Goal: Transaction & Acquisition: Purchase product/service

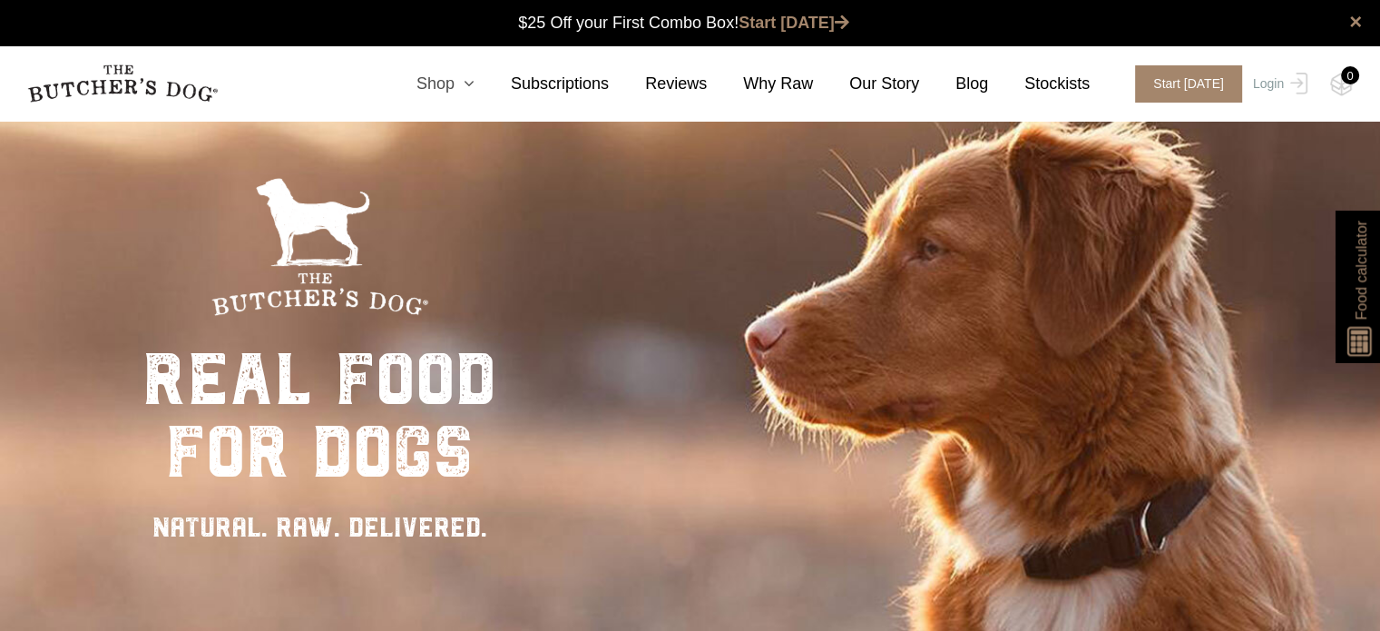
click at [474, 79] on link "Shop" at bounding box center [427, 84] width 94 height 24
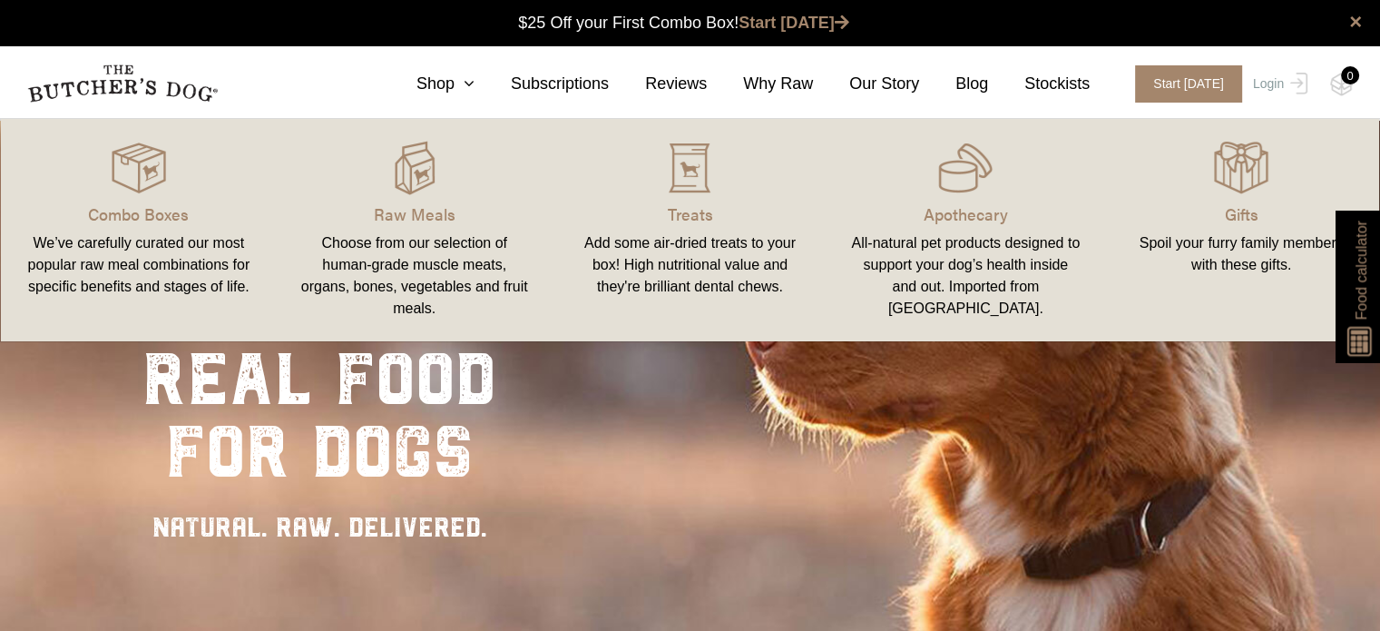
click at [398, 260] on div "Choose from our selection of human-grade muscle meats, organs, bones, vegetable…" at bounding box center [414, 275] width 232 height 87
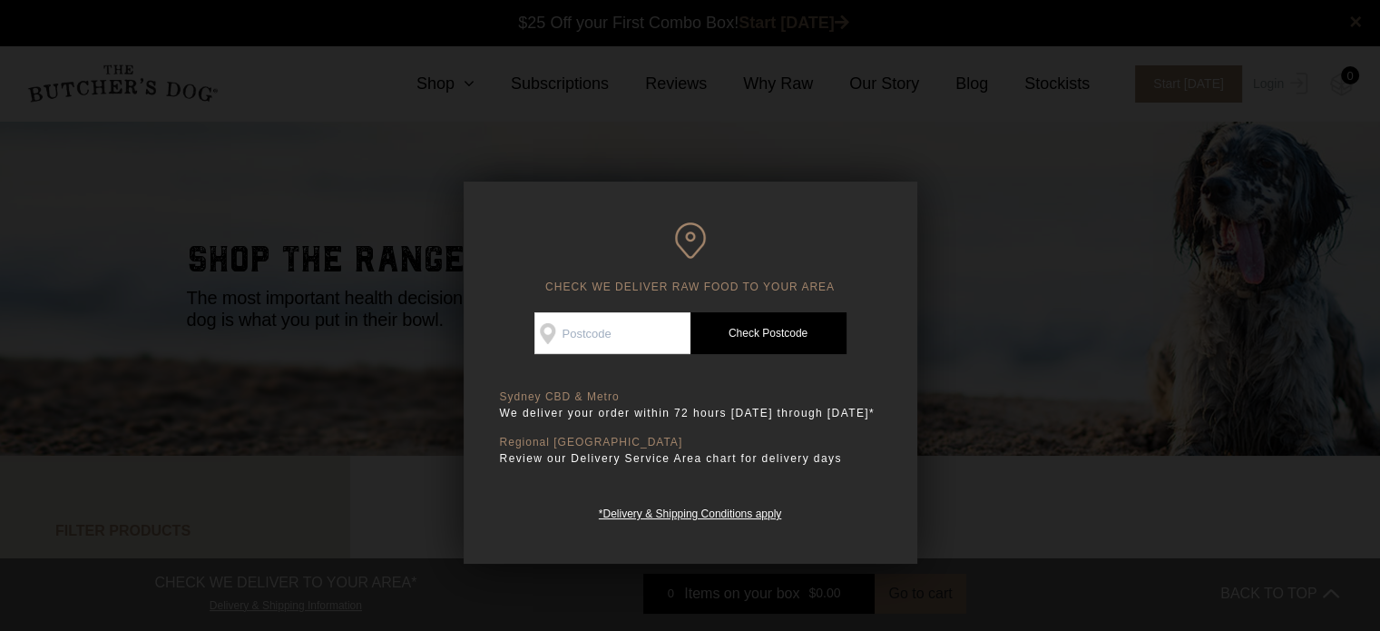
click at [613, 343] on input "Check Availability At" at bounding box center [612, 333] width 156 height 42
type input "2206"
click at [744, 333] on link "Check Postcode" at bounding box center [768, 333] width 156 height 42
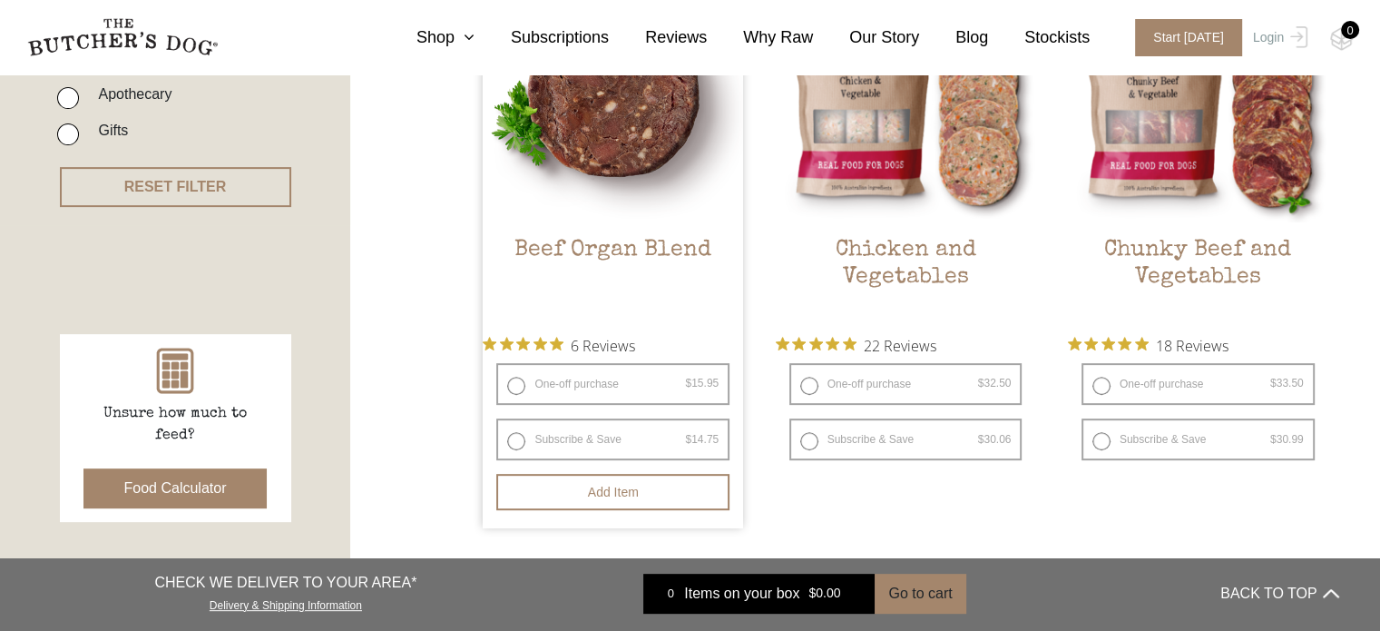
scroll to position [587, 0]
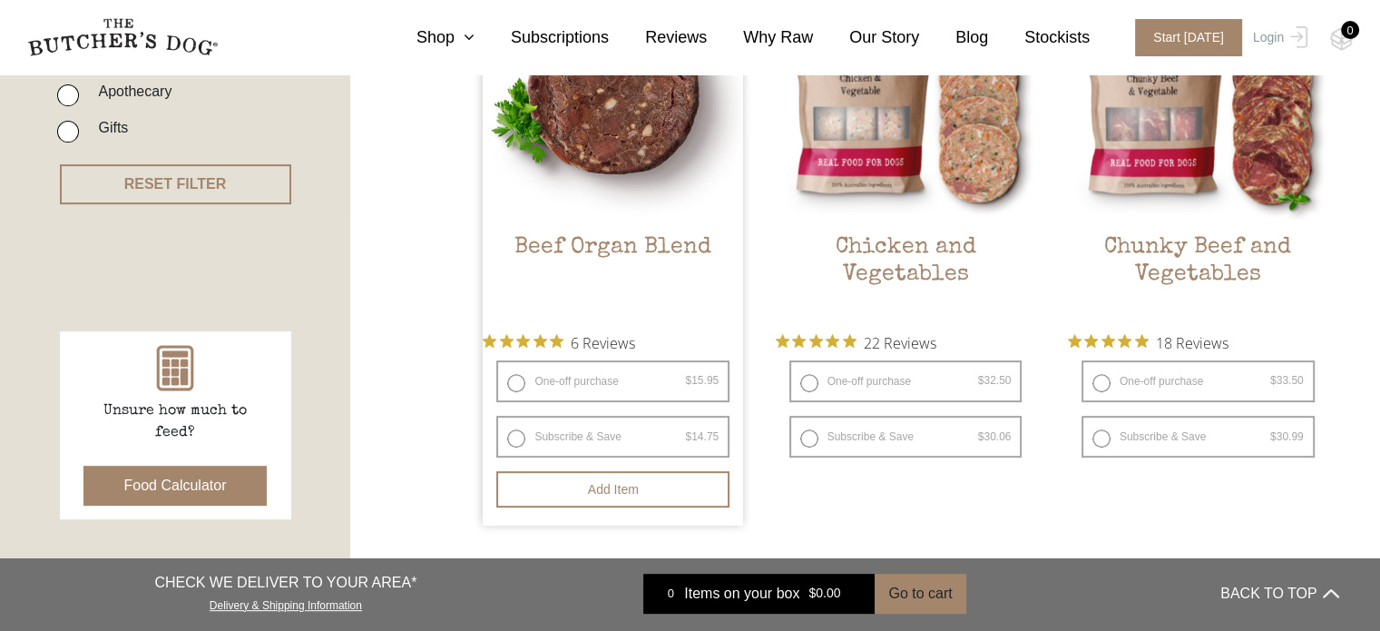
click at [612, 199] on img at bounding box center [613, 89] width 260 height 260
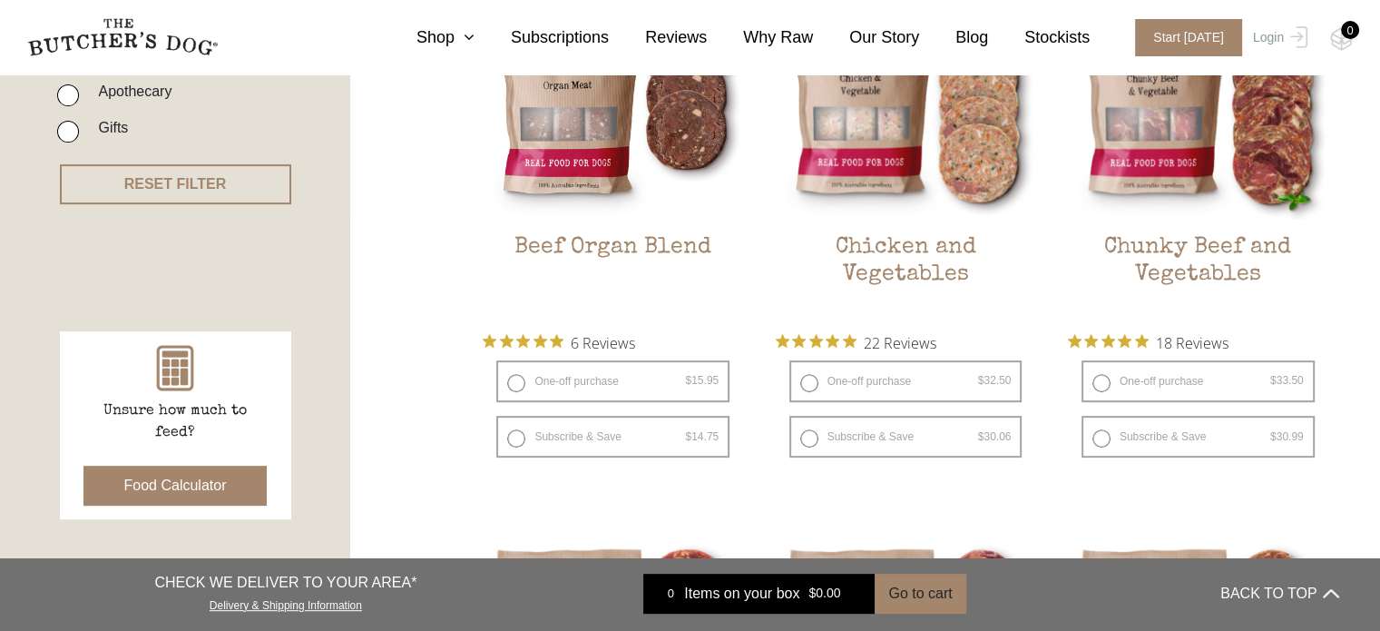
click at [185, 474] on button "Food Calculator" at bounding box center [175, 485] width 184 height 40
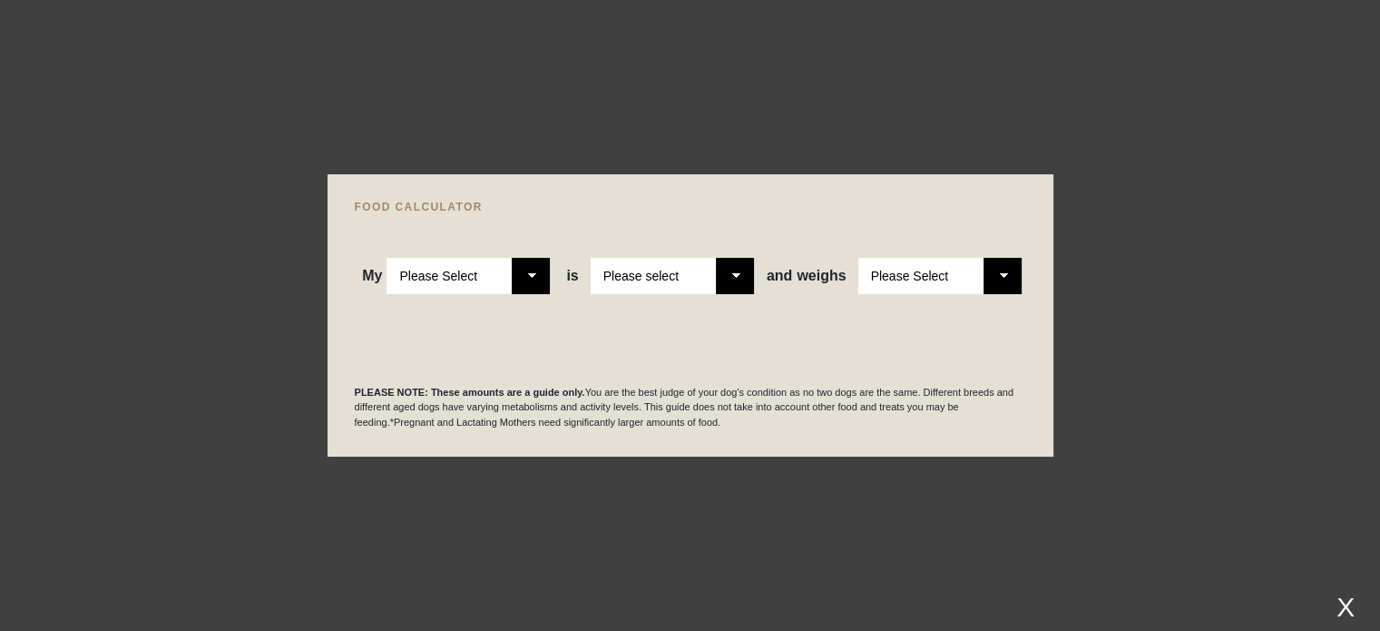
click at [537, 268] on select "Please Select Adult Dog Puppy" at bounding box center [467, 276] width 163 height 36
select select "puppy"
click at [387, 258] on select "Please Select Adult Dog Puppy" at bounding box center [467, 276] width 163 height 36
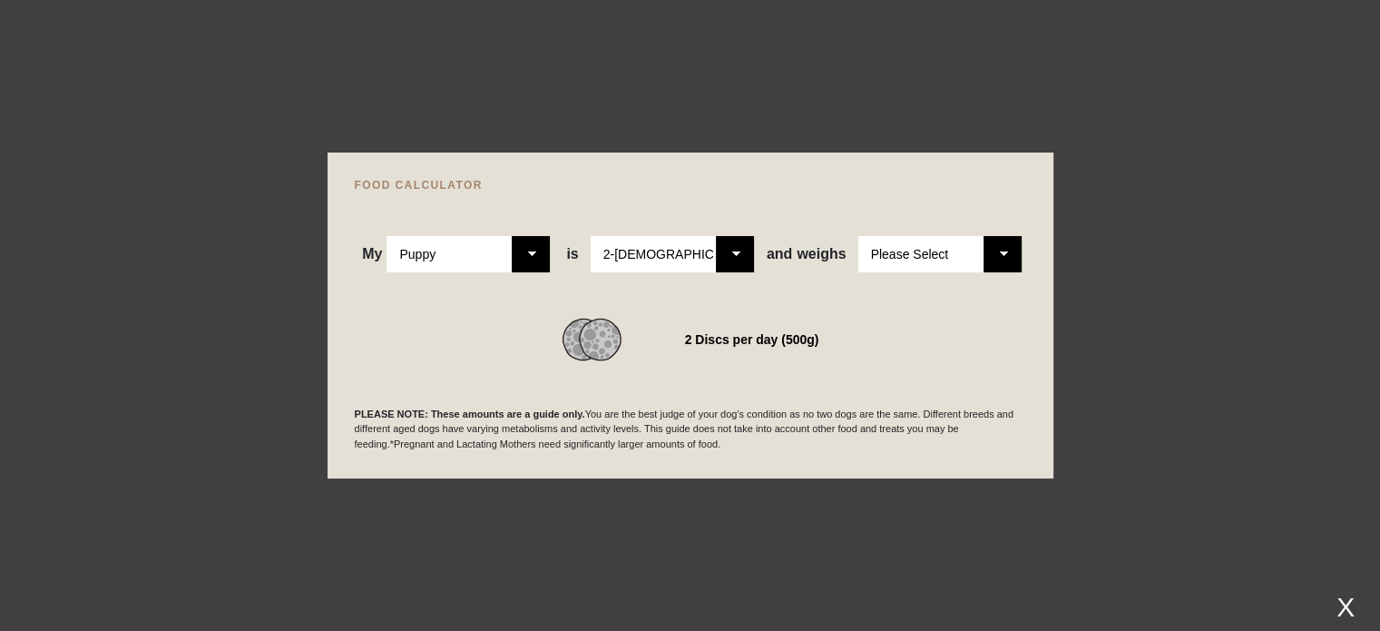
click at [736, 264] on select "Please Select 2-4 months old 4-5 months old 6-8 months old 8-12 months old" at bounding box center [672, 254] width 163 height 36
click at [592, 236] on select "Please Select 2-4 months old 4-5 months old 6-8 months old 8-12 months old" at bounding box center [672, 254] width 163 height 36
click at [992, 252] on select "Please Select 1kg 2kg 3kg 4kg 5kg 6kg 7kg 8kg 9kg 10kg 11kg 12kg 13kg 14kg 15kg…" at bounding box center [939, 254] width 163 height 36
click at [858, 236] on select "Please Select 1kg 2kg 3kg 4kg 5kg 6kg 7kg 8kg 9kg 10kg 11kg 12kg 13kg 14kg 15kg…" at bounding box center [939, 254] width 163 height 36
click at [1001, 257] on select "Please Select 1kg 2kg 3kg 4kg 5kg 6kg 7kg 8kg 9kg 10kg 11kg 12kg 13kg 14kg 15kg…" at bounding box center [939, 254] width 163 height 36
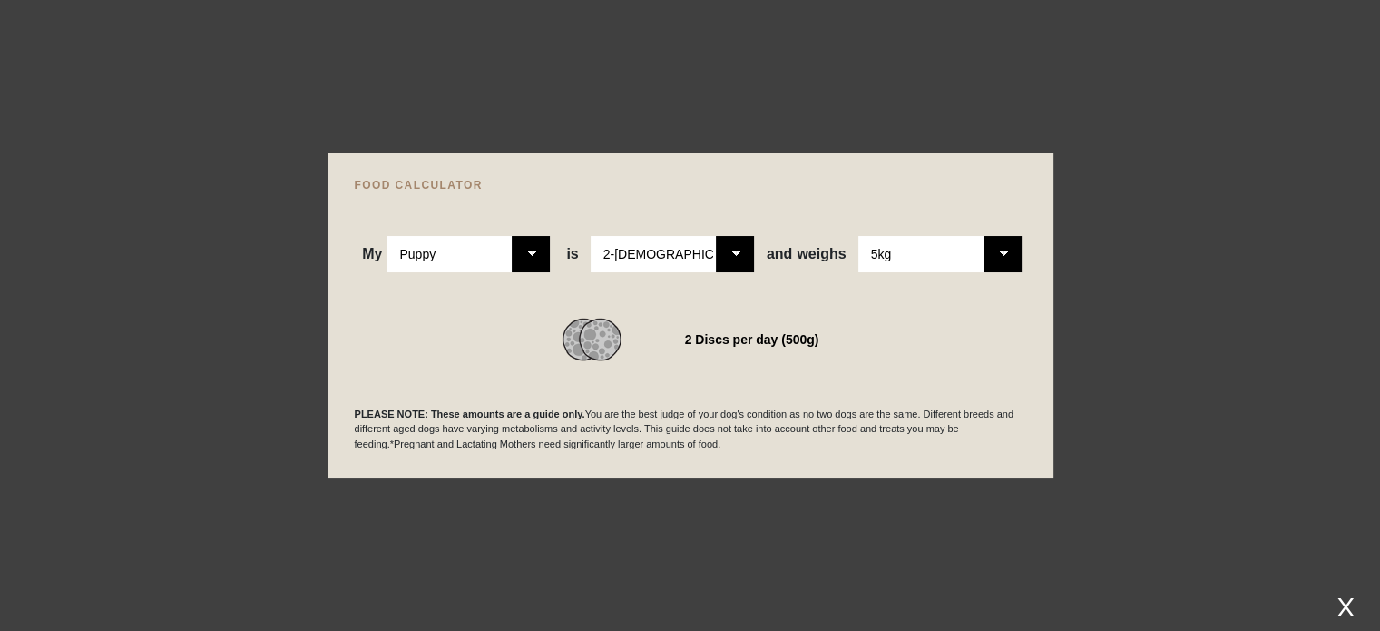
click at [858, 236] on select "Please Select 1kg 2kg 3kg 4kg 5kg 6kg 7kg 8kg 9kg 10kg 11kg 12kg 13kg 14kg 15kg…" at bounding box center [939, 254] width 163 height 36
click at [1002, 255] on select "Please Select 1kg 2kg 3kg 4kg 5kg 6kg 7kg 8kg 9kg 10kg 11kg 12kg 13kg 14kg 15kg…" at bounding box center [939, 254] width 163 height 36
click at [858, 236] on select "Please Select 1kg 2kg 3kg 4kg 5kg 6kg 7kg 8kg 9kg 10kg 11kg 12kg 13kg 14kg 15kg…" at bounding box center [939, 254] width 163 height 36
click at [996, 261] on select "Please Select 1kg 2kg 3kg 4kg 5kg 6kg 7kg 8kg 9kg 10kg 11kg 12kg 13kg 14kg 15kg…" at bounding box center [939, 254] width 163 height 36
click at [858, 236] on select "Please Select 1kg 2kg 3kg 4kg 5kg 6kg 7kg 8kg 9kg 10kg 11kg 12kg 13kg 14kg 15kg…" at bounding box center [939, 254] width 163 height 36
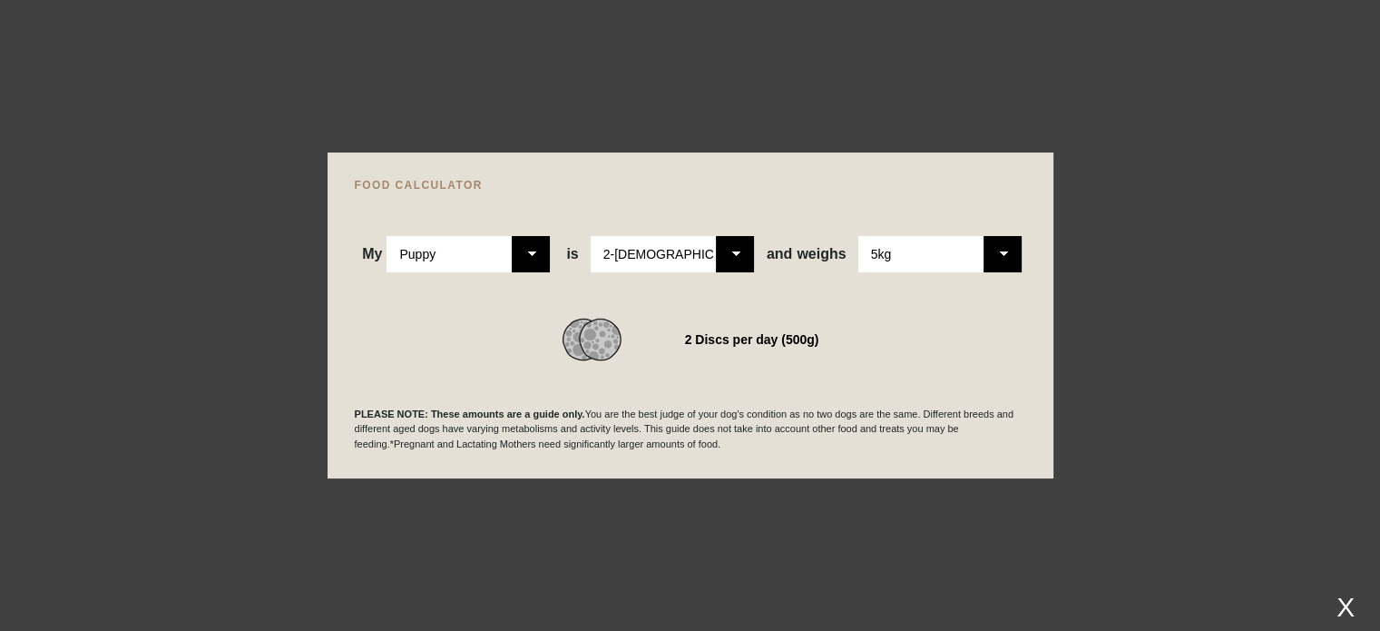
click at [1002, 251] on select "Please Select 1kg 2kg 3kg 4kg 5kg 6kg 7kg 8kg 9kg 10kg 11kg 12kg 13kg 14kg 15kg…" at bounding box center [939, 254] width 163 height 36
select select "6"
click at [858, 236] on select "Please Select 1kg 2kg 3kg 4kg 5kg 6kg 7kg 8kg 9kg 10kg 11kg 12kg 13kg 14kg 15kg…" at bounding box center [939, 254] width 163 height 36
click at [920, 507] on div at bounding box center [690, 315] width 1380 height 631
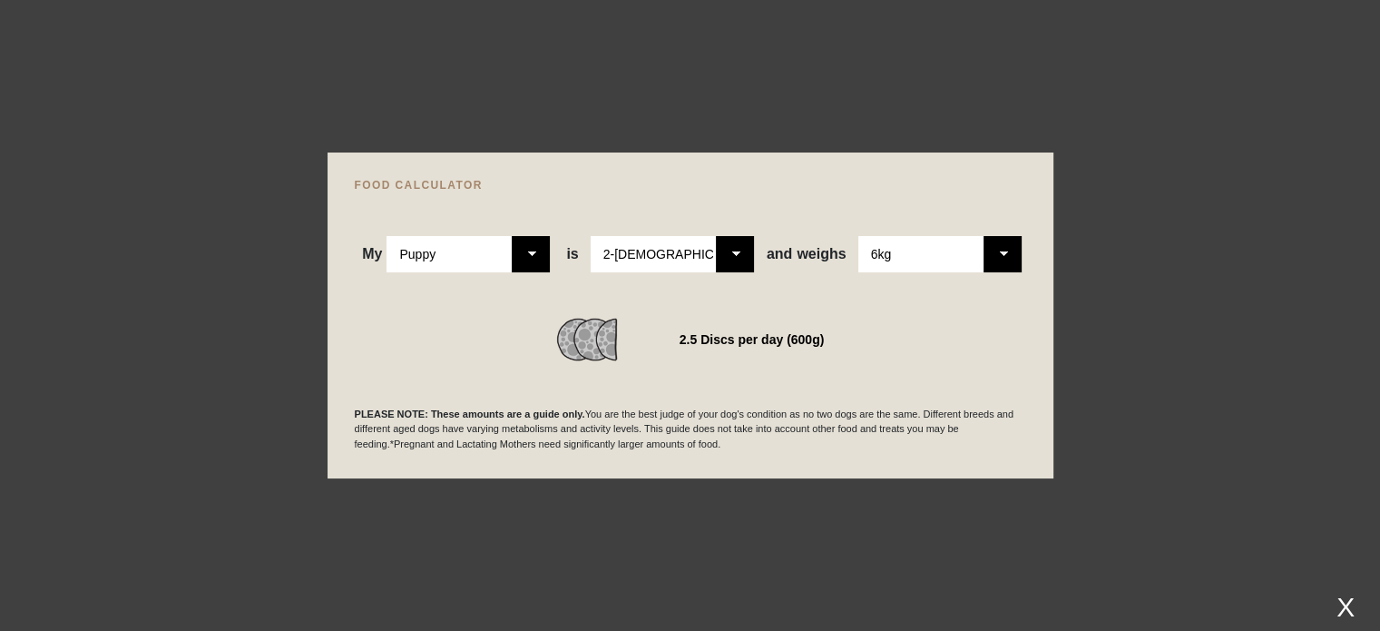
click at [1117, 50] on div at bounding box center [690, 315] width 1380 height 631
click at [1349, 604] on div "X" at bounding box center [1345, 607] width 33 height 30
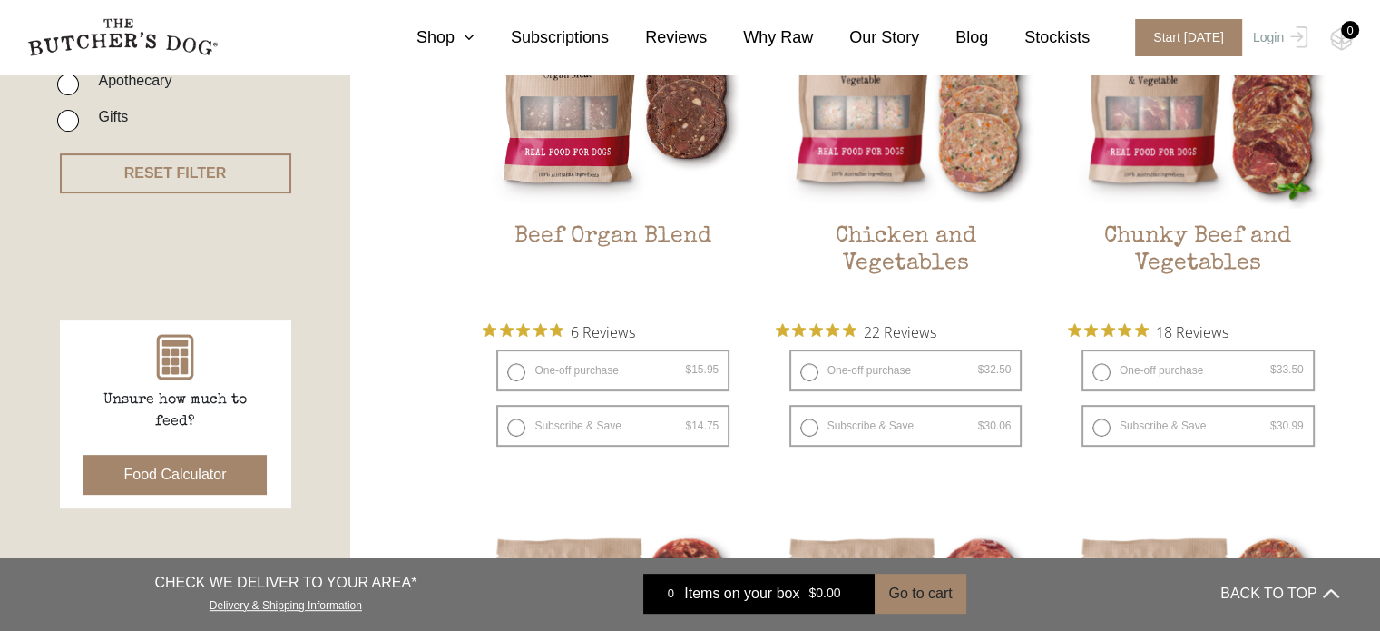
scroll to position [599, 0]
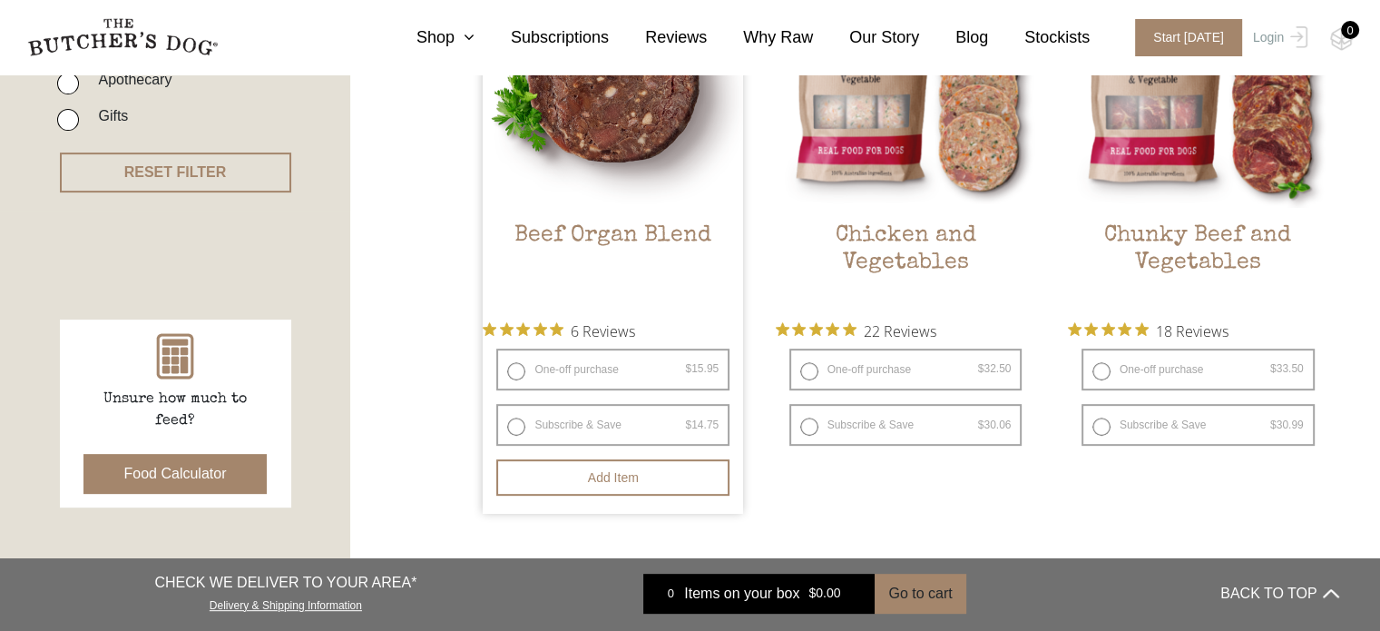
click at [621, 244] on h2 "Beef Organ Blend" at bounding box center [613, 264] width 260 height 85
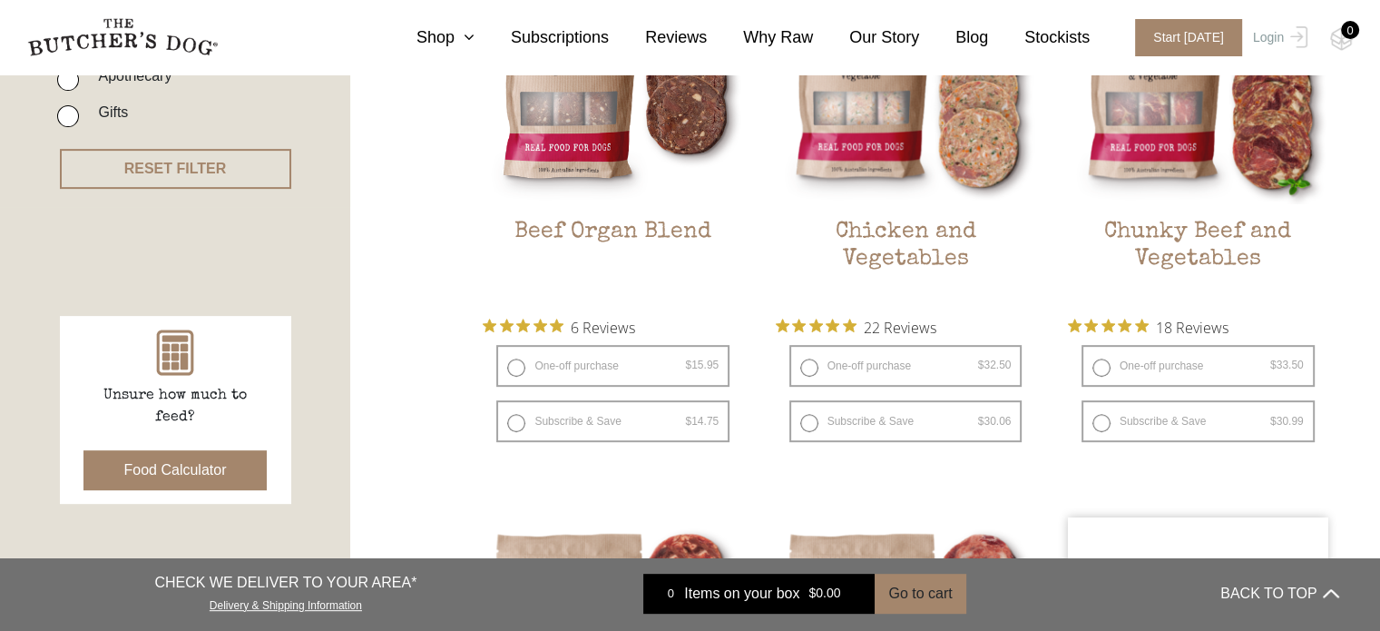
scroll to position [601, 0]
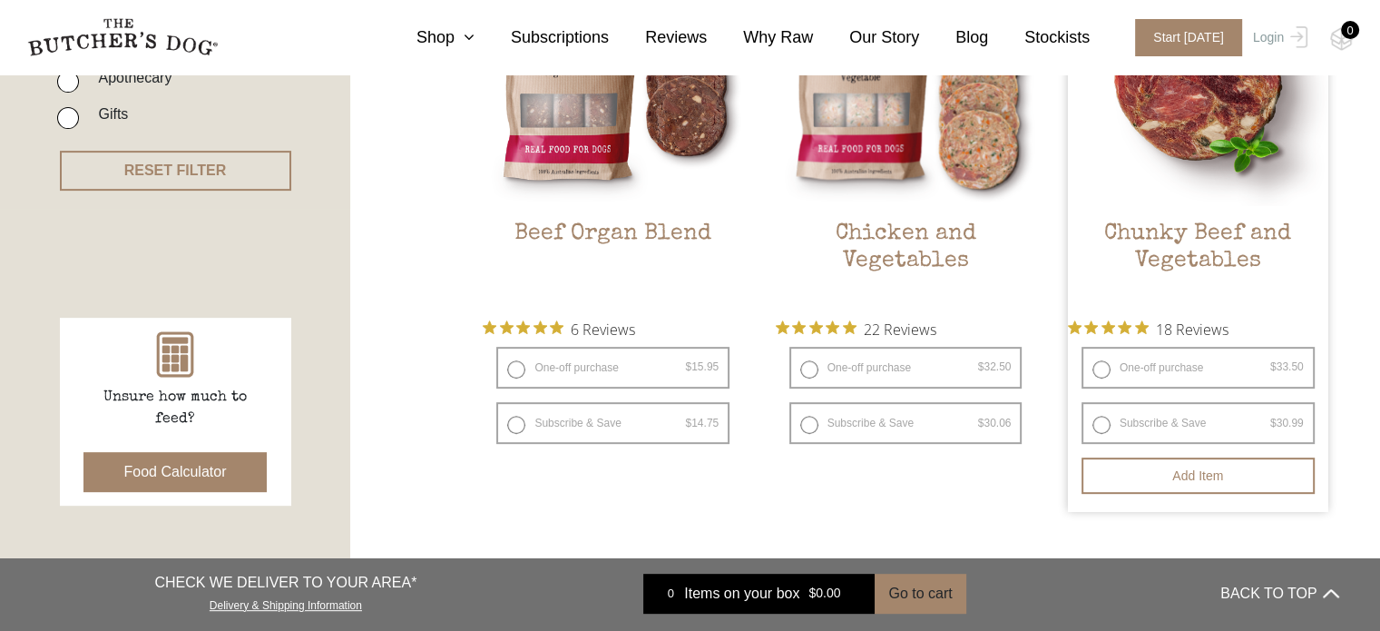
click at [1181, 252] on h2 "Chunky Beef and Vegetables" at bounding box center [1198, 262] width 260 height 85
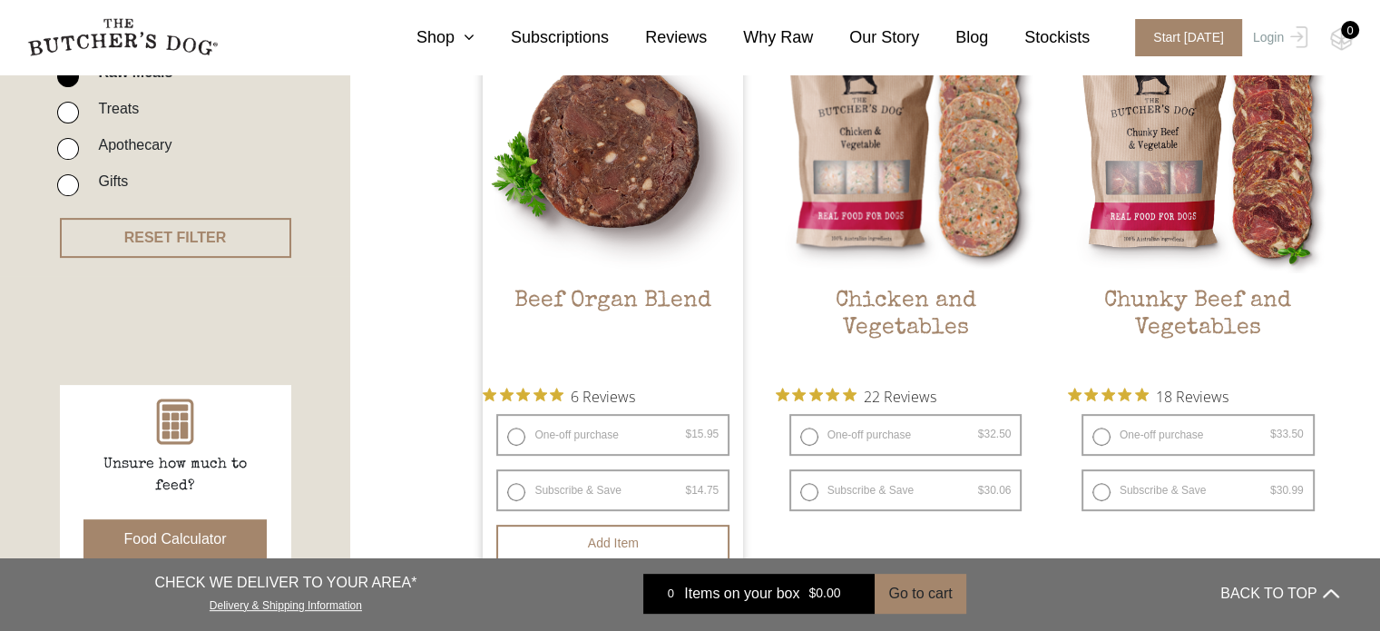
scroll to position [535, 0]
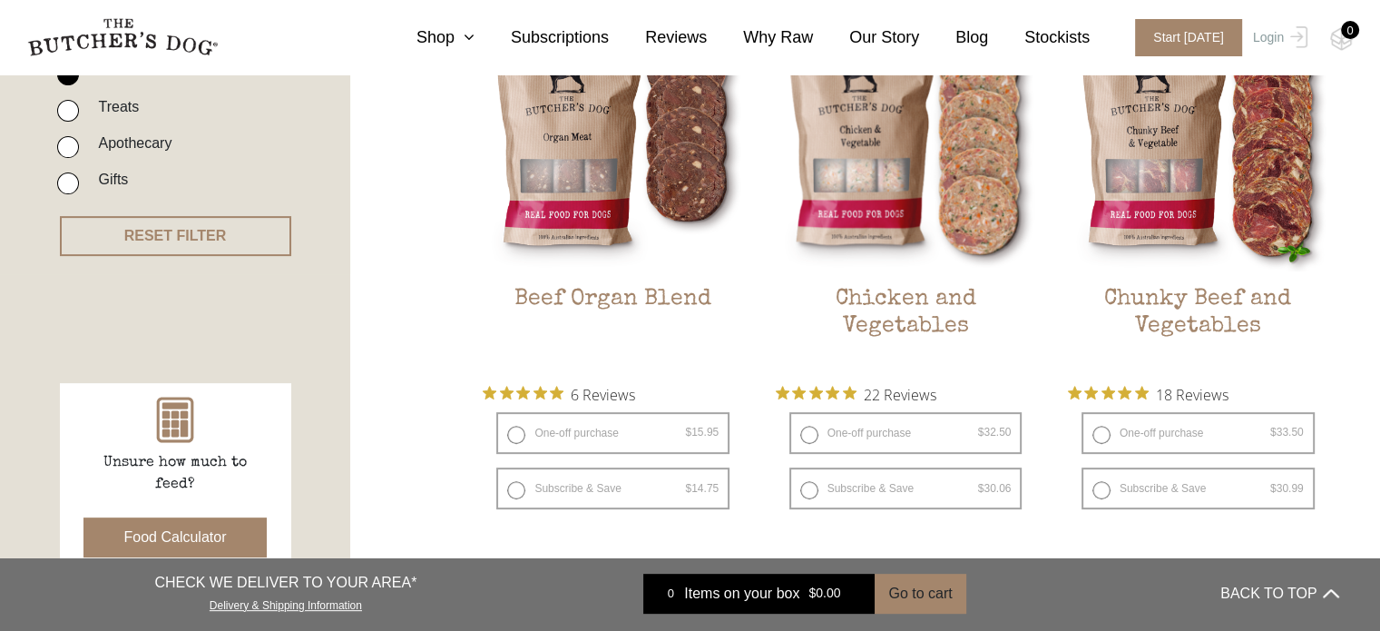
click at [64, 104] on input "Treats" at bounding box center [68, 111] width 22 height 22
checkbox input "true"
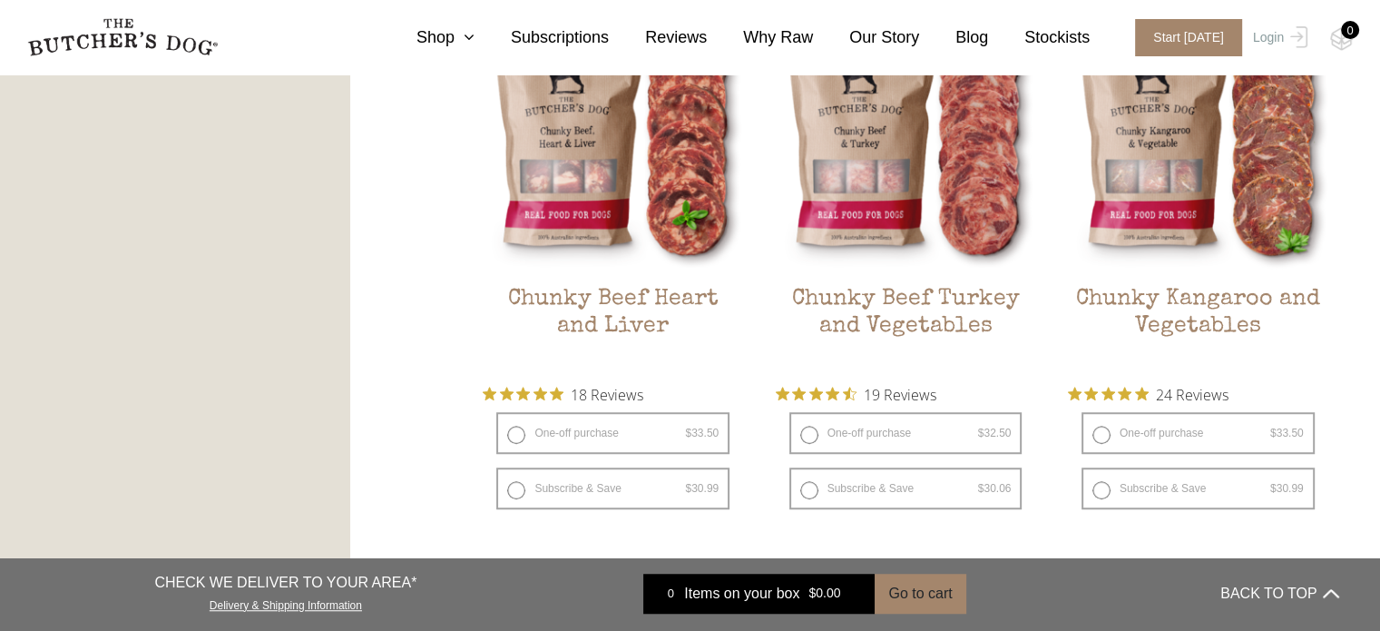
scroll to position [1161, 0]
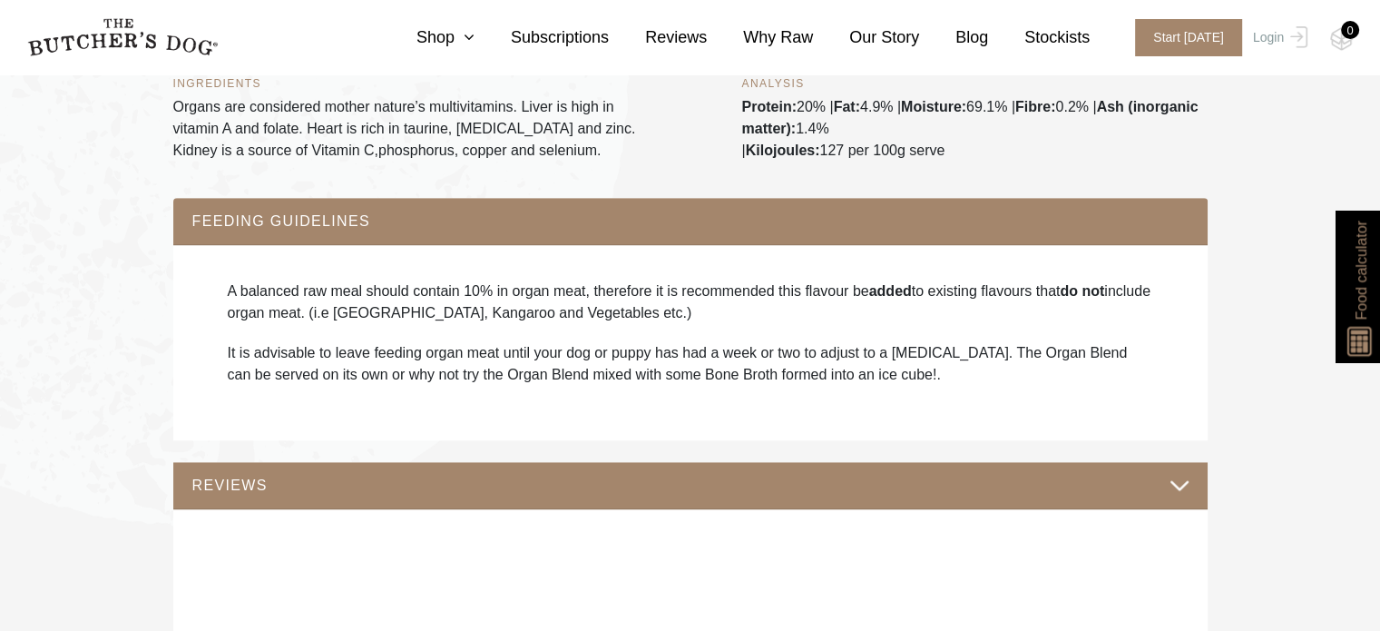
scroll to position [1034, 0]
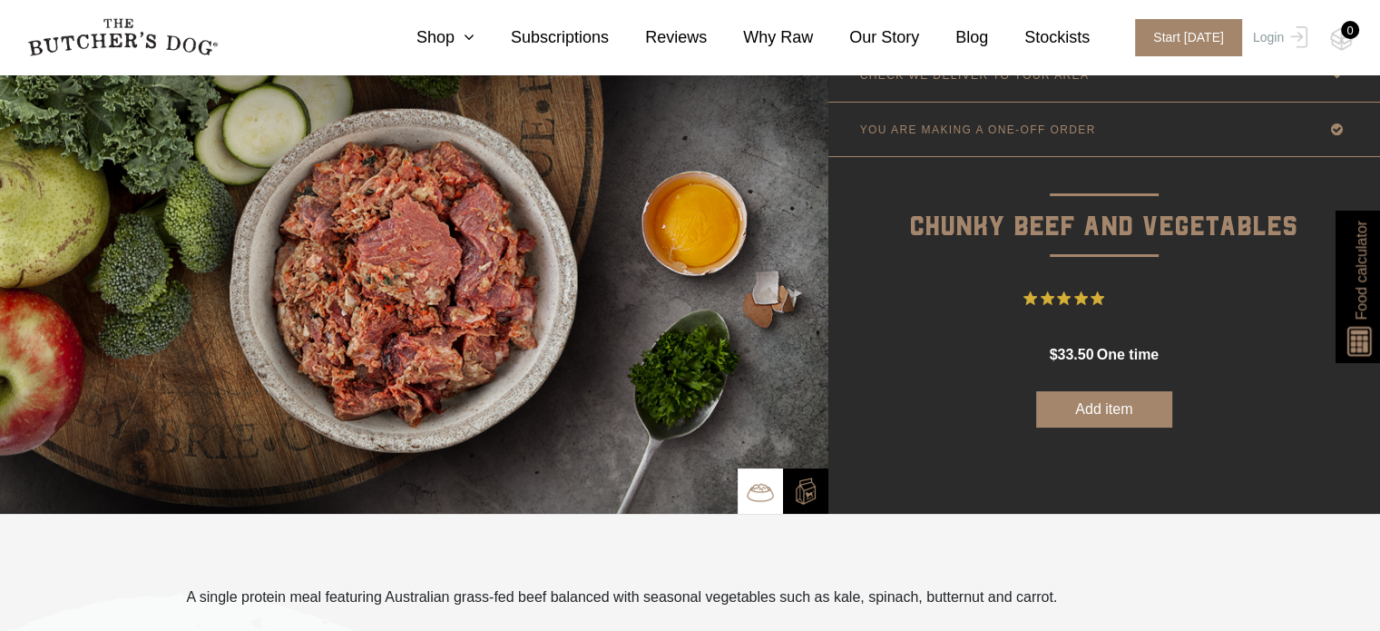
scroll to position [73, 0]
